Goal: Task Accomplishment & Management: Use online tool/utility

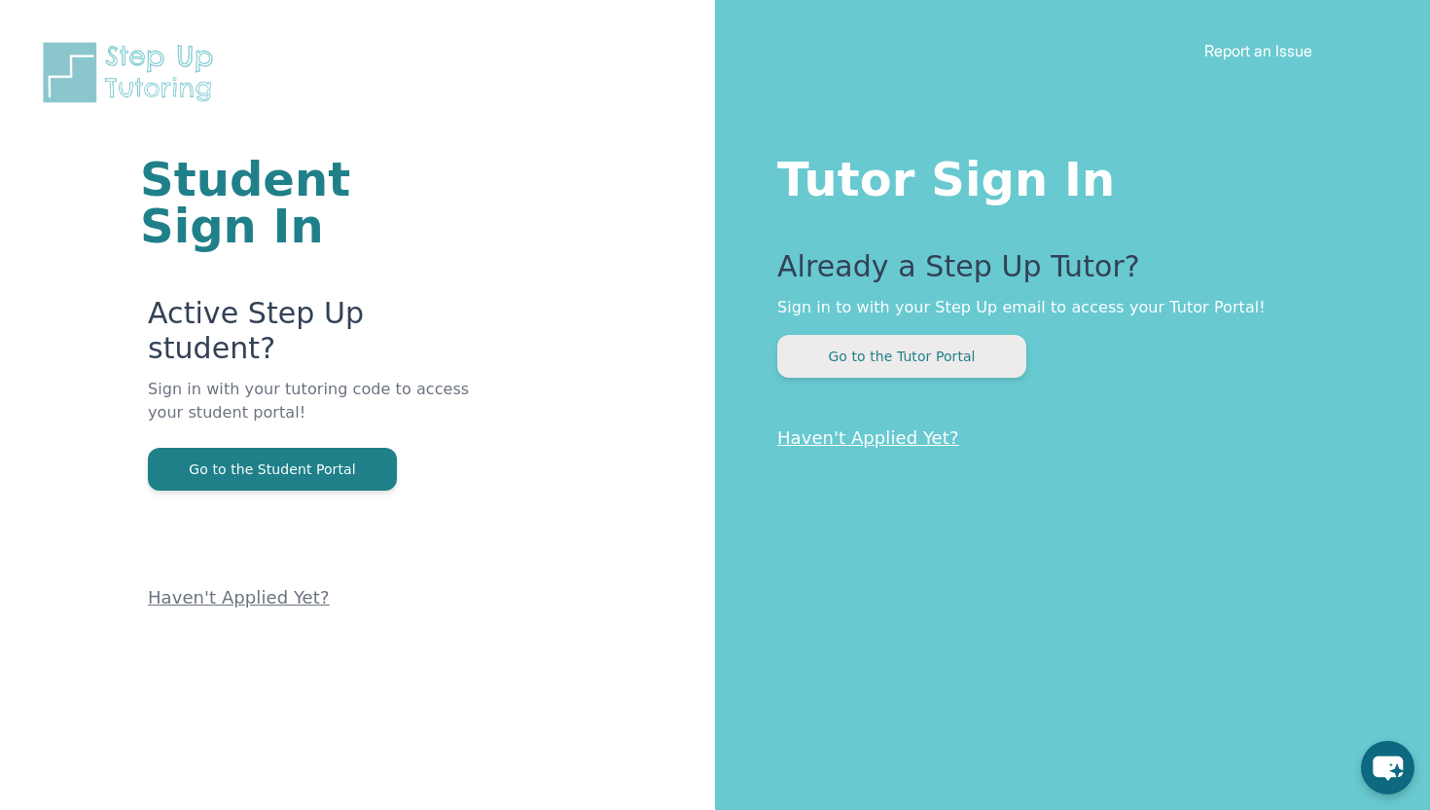
click at [966, 351] on button "Go to the Tutor Portal" at bounding box center [902, 356] width 249 height 43
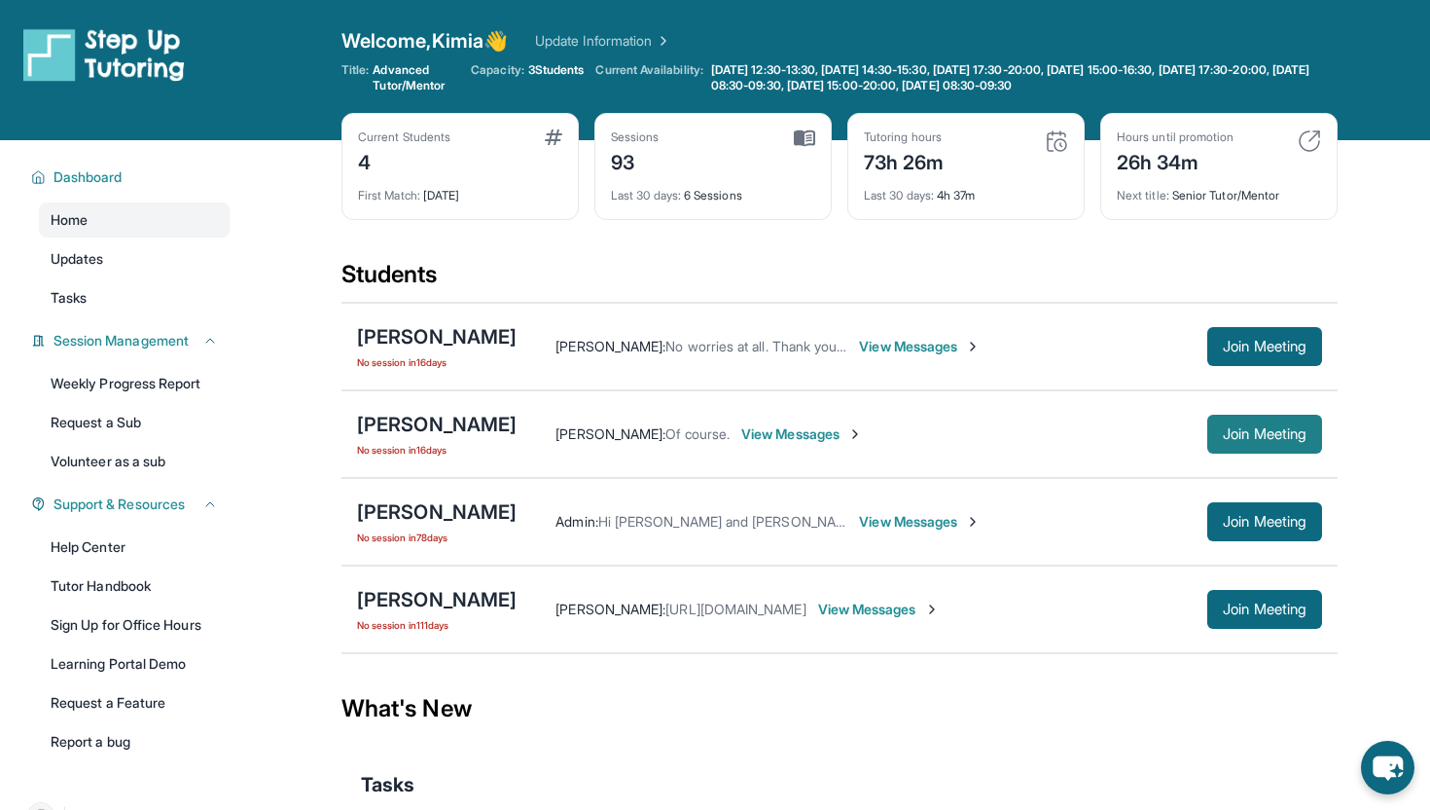
click at [1268, 430] on span "Join Meeting" at bounding box center [1265, 434] width 84 height 12
